Goal: Find specific page/section: Find specific page/section

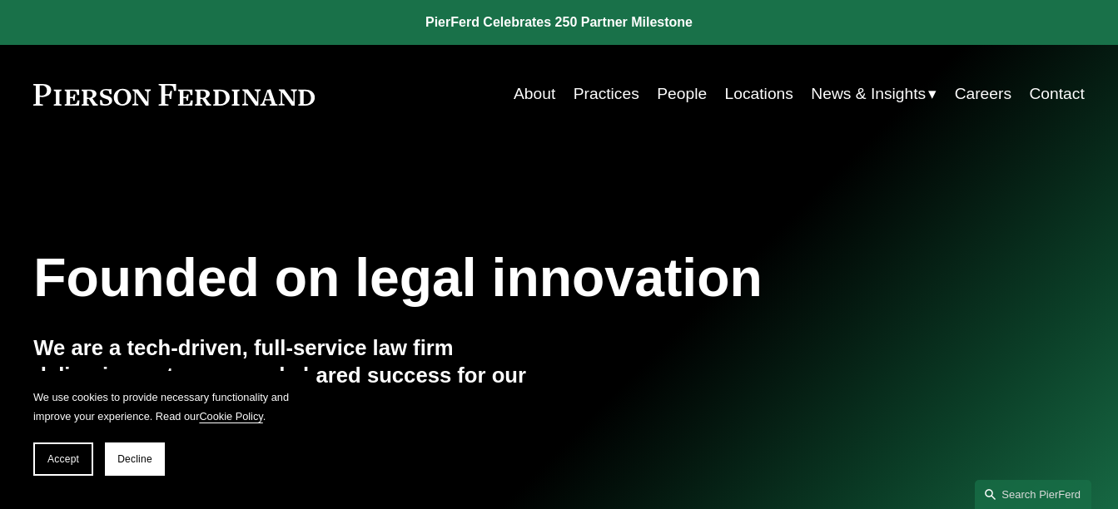
click at [979, 89] on link "Careers" at bounding box center [983, 94] width 57 height 32
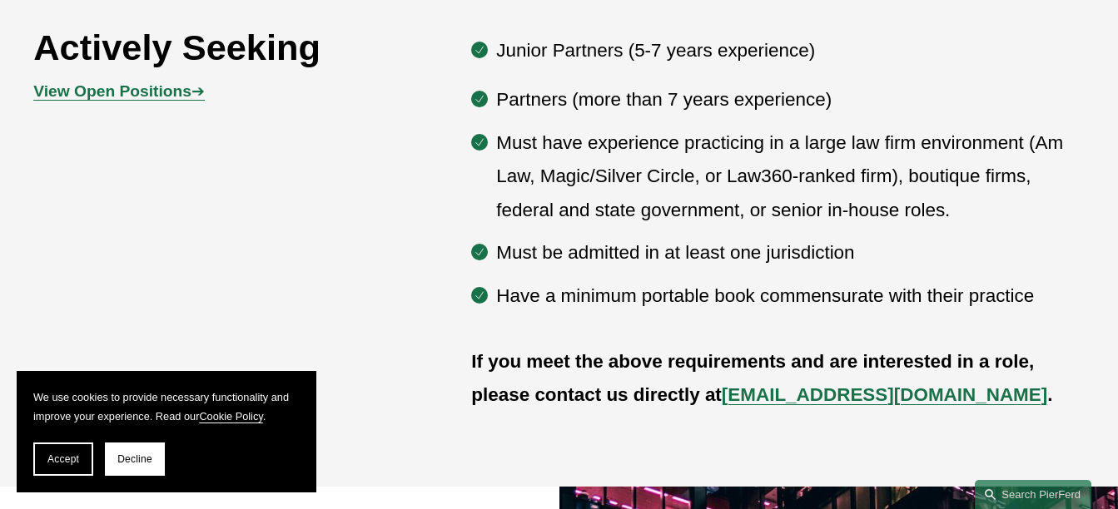
scroll to position [883, 0]
click at [117, 98] on strong "View Open Positions" at bounding box center [112, 91] width 158 height 17
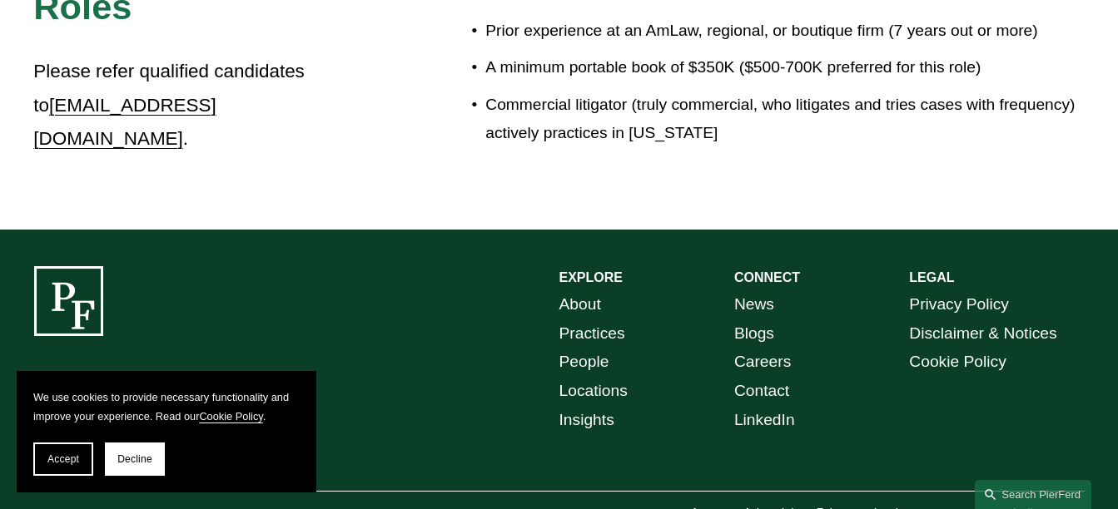
scroll to position [3120, 0]
